Goal: Entertainment & Leisure: Consume media (video, audio)

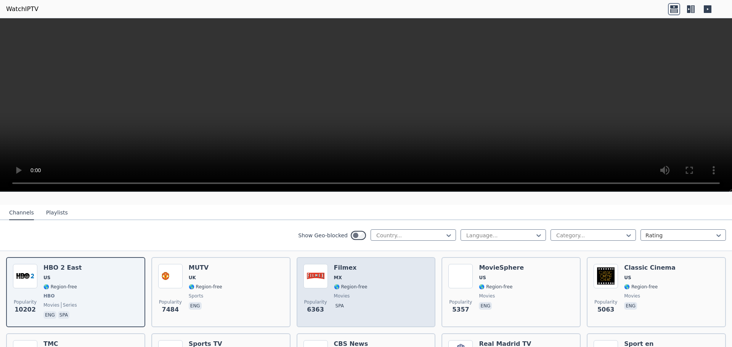
scroll to position [114, 0]
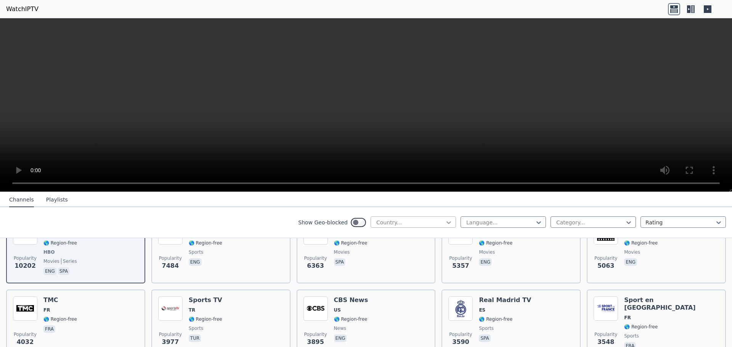
click at [446, 224] on icon at bounding box center [449, 223] width 8 height 8
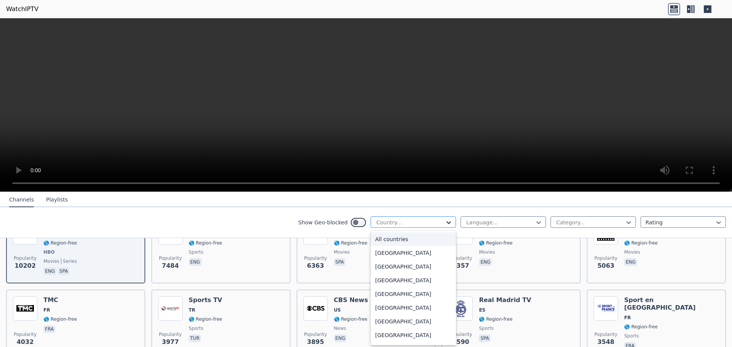
click at [446, 224] on icon at bounding box center [449, 223] width 8 height 8
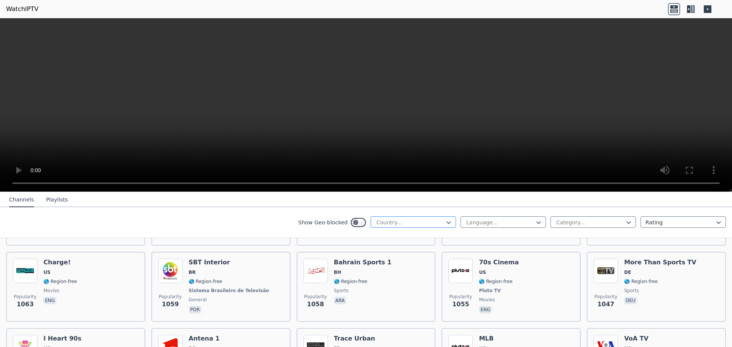
scroll to position [1182, 0]
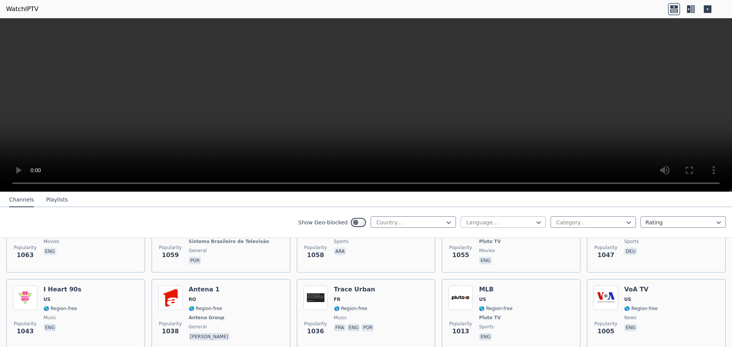
click at [519, 225] on div at bounding box center [500, 223] width 69 height 8
click at [503, 252] on div "Arabic" at bounding box center [503, 253] width 85 height 14
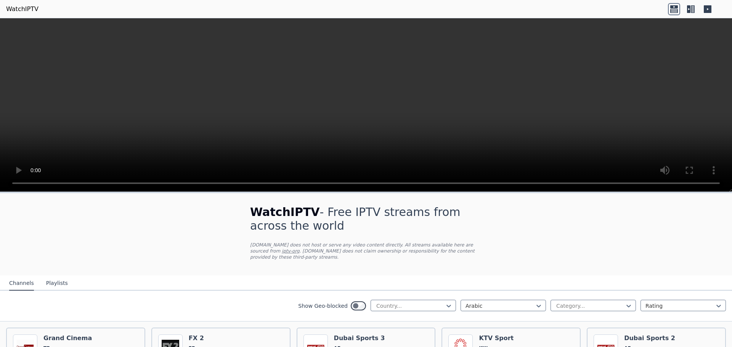
scroll to position [76, 0]
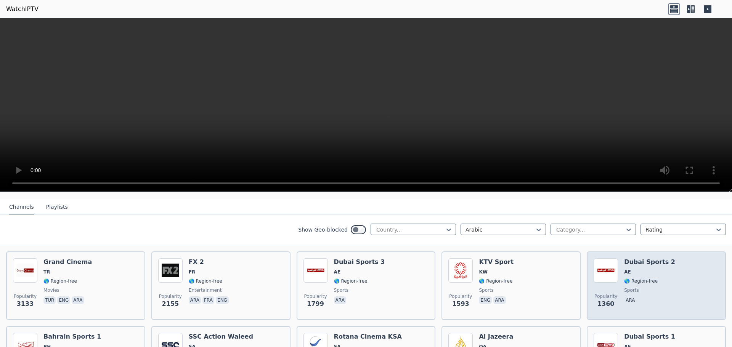
click at [666, 277] on div "Popularity 1360 Dubai Sports 2 AE 🌎 Region-free sports ara" at bounding box center [656, 286] width 125 height 55
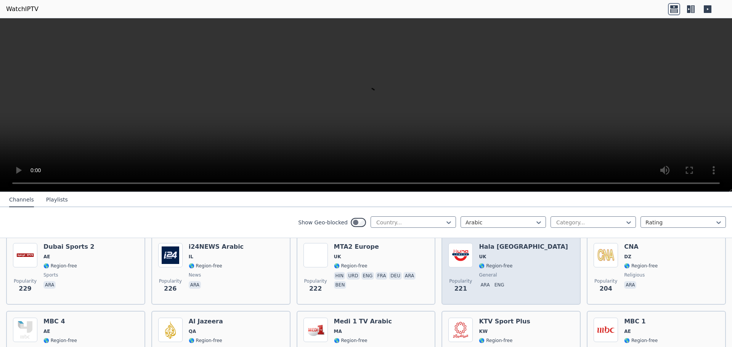
scroll to position [496, 0]
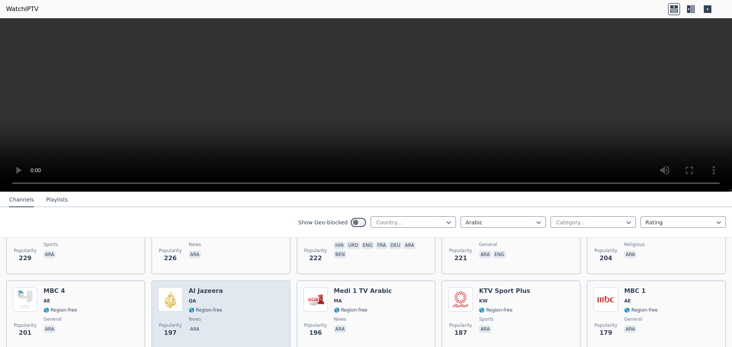
click at [190, 307] on span "🌎 Region-free" at bounding box center [206, 310] width 34 height 6
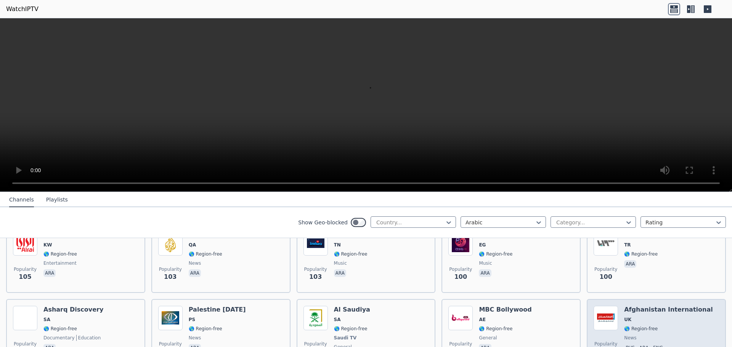
scroll to position [1106, 0]
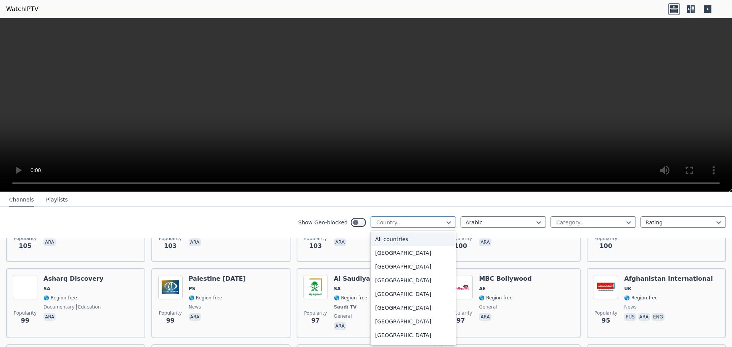
click at [412, 221] on div at bounding box center [410, 223] width 69 height 8
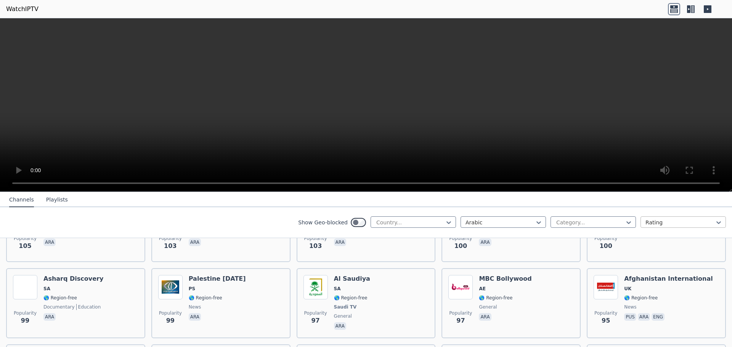
click at [653, 222] on div at bounding box center [680, 223] width 69 height 8
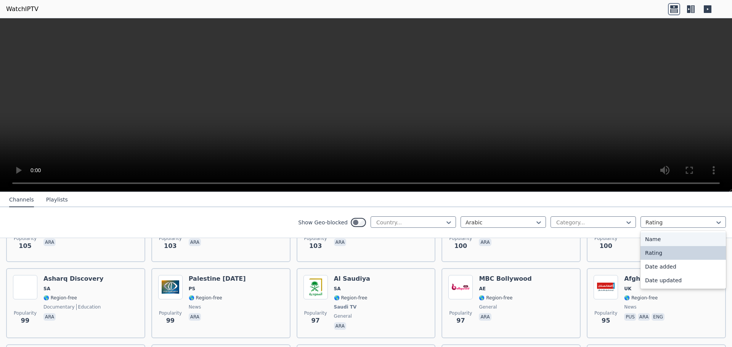
click at [646, 240] on div "Name" at bounding box center [683, 240] width 85 height 14
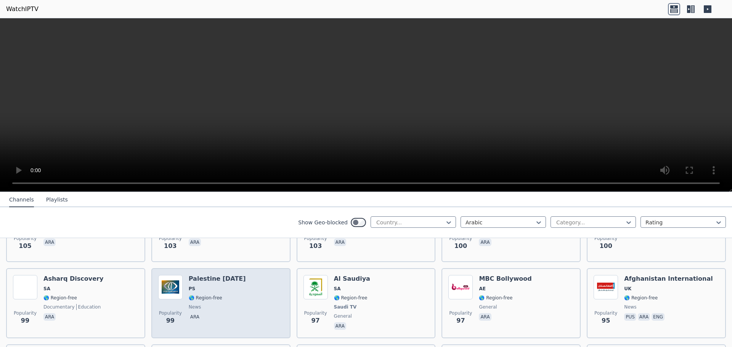
scroll to position [1071, 0]
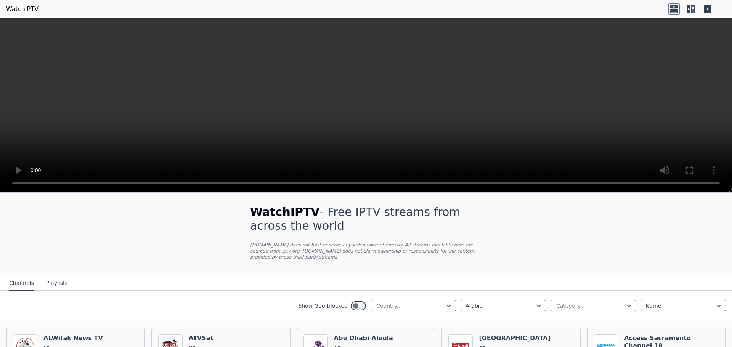
drag, startPoint x: 581, startPoint y: 1, endPoint x: 650, endPoint y: 24, distance: 72.7
click at [650, 27] on video at bounding box center [366, 105] width 732 height 174
drag, startPoint x: 587, startPoint y: 53, endPoint x: 603, endPoint y: 46, distance: 18.1
click at [587, 53] on video at bounding box center [366, 105] width 732 height 174
